Goal: Task Accomplishment & Management: Complete application form

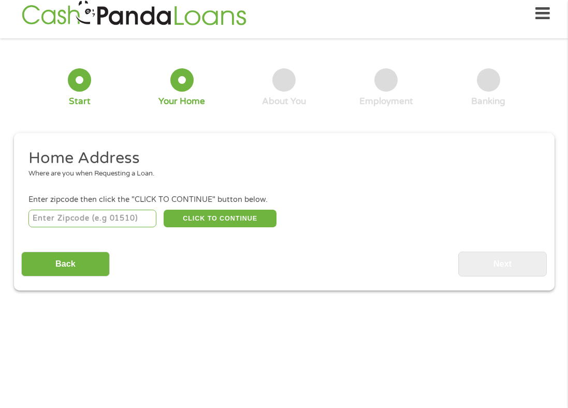
click at [103, 214] on input "number" at bounding box center [92, 219] width 128 height 18
type input "06516"
click at [224, 225] on button "CLICK TO CONTINUE" at bounding box center [220, 219] width 113 height 18
type input "06516"
type input "[GEOGRAPHIC_DATA]"
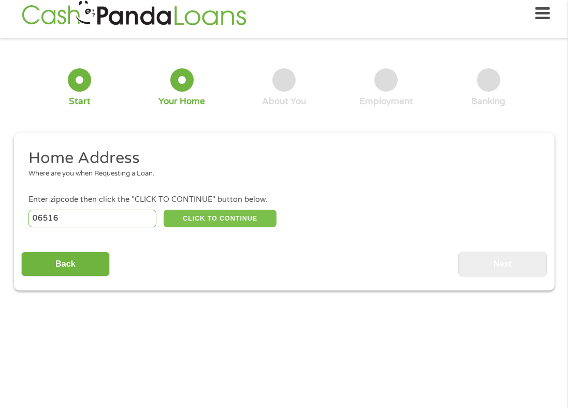
select select "[US_STATE]"
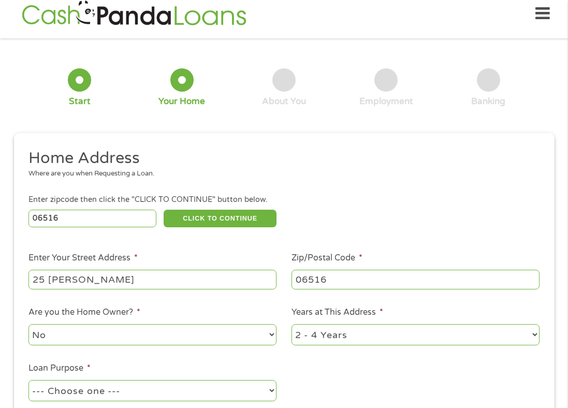
type input "25 [PERSON_NAME]"
click at [249, 310] on li "Are you the Home Owner? * No Yes" at bounding box center [152, 326] width 263 height 41
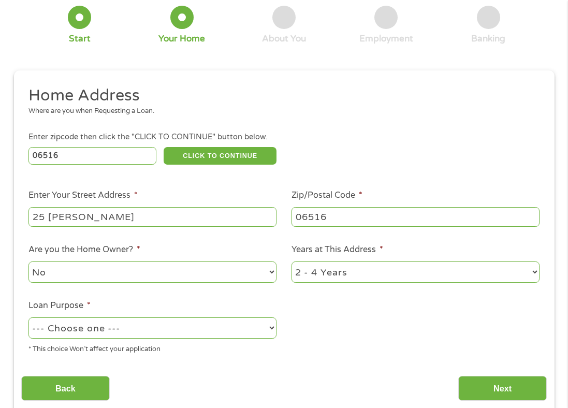
scroll to position [94, 0]
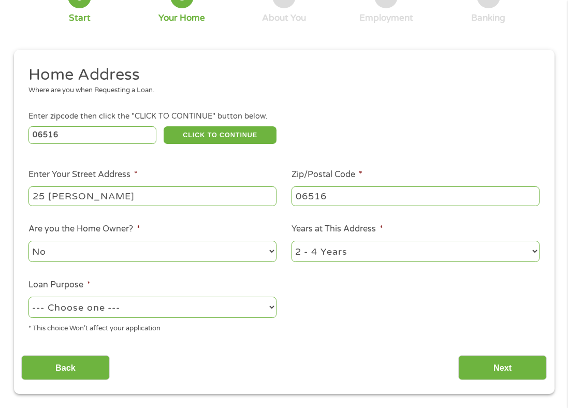
select select "12months"
select select "paybills"
click at [505, 358] on input "Next" at bounding box center [502, 367] width 89 height 25
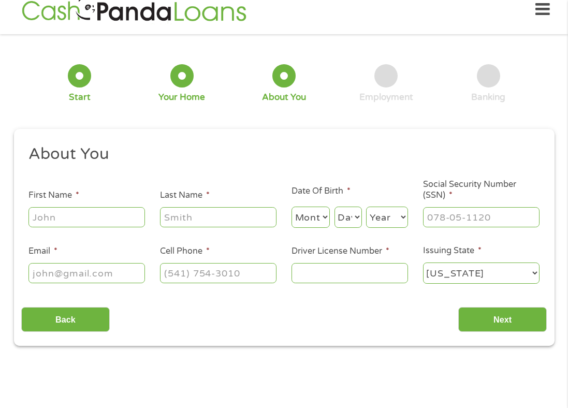
scroll to position [11, 0]
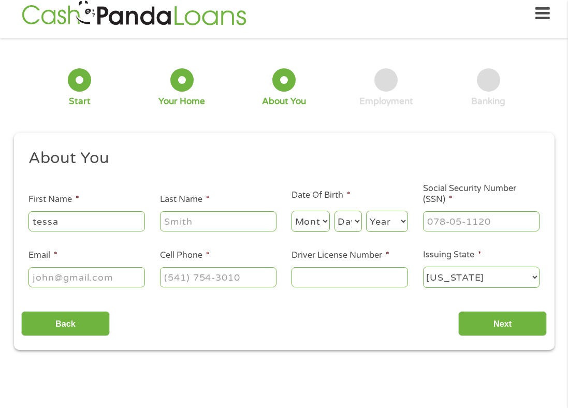
type input "tessa"
type input "tarciga@"
type input "[EMAIL_ADDRESS][DOMAIN_NAME]"
type input "[PERSON_NAME]"
